Goal: Information Seeking & Learning: Learn about a topic

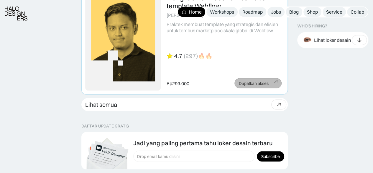
scroll to position [1624, 0]
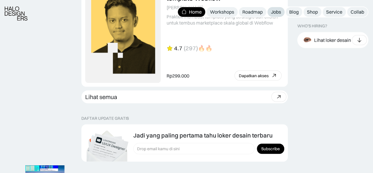
click at [280, 14] on div "Jobs" at bounding box center [276, 12] width 10 height 6
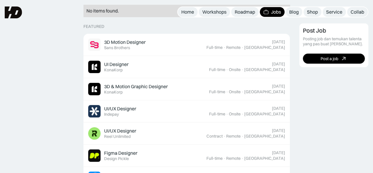
scroll to position [177, 0]
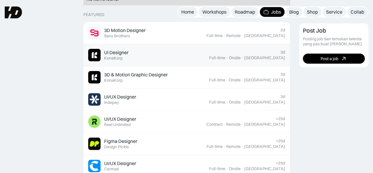
click at [226, 56] on div "Full-time" at bounding box center [217, 57] width 16 height 5
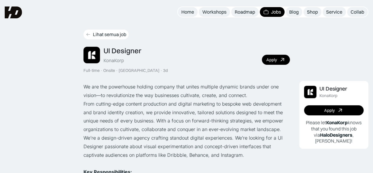
click at [97, 36] on div "Lihat semua job" at bounding box center [109, 34] width 33 height 6
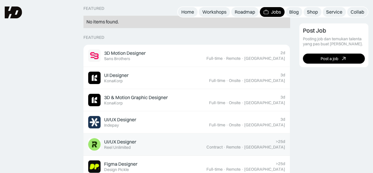
scroll to position [148, 0]
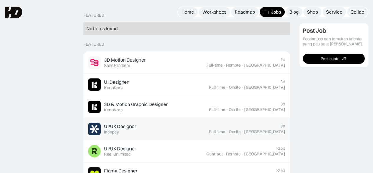
click at [228, 121] on link "UI/UX Designer Featured Indepay 3d Full-time · Onsite · [GEOGRAPHIC_DATA]" at bounding box center [187, 129] width 207 height 22
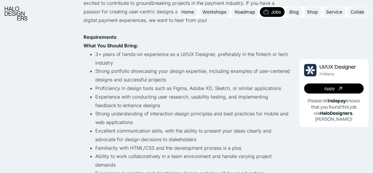
scroll to position [207, 0]
